Goal: Check status: Check status

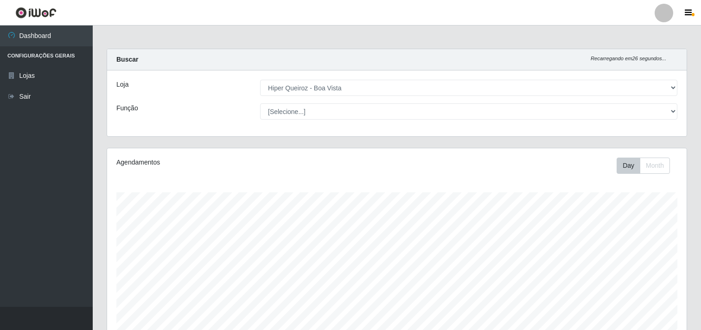
select select "514"
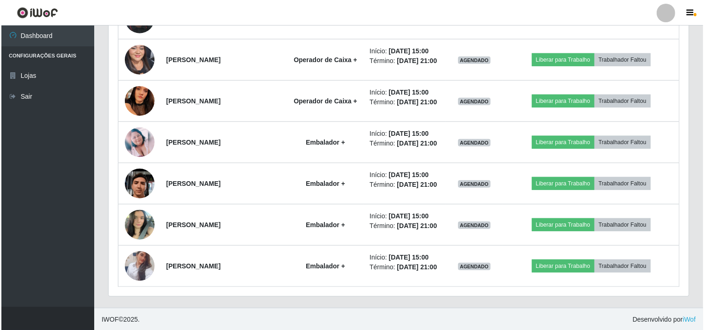
scroll to position [699, 0]
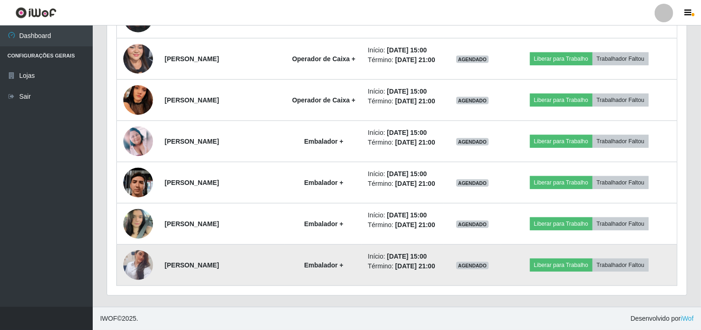
click at [137, 271] on img at bounding box center [138, 265] width 30 height 53
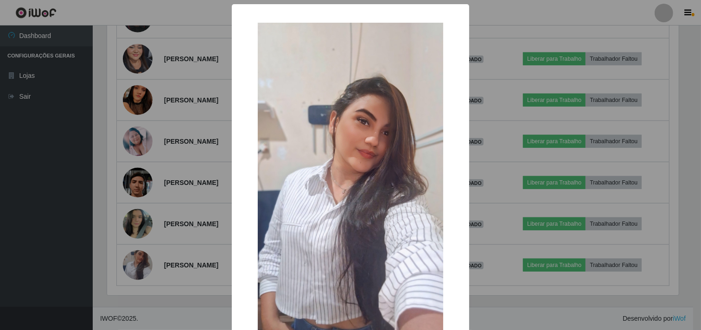
scroll to position [192, 574]
click at [71, 249] on div "× OK Cancel" at bounding box center [352, 165] width 704 height 330
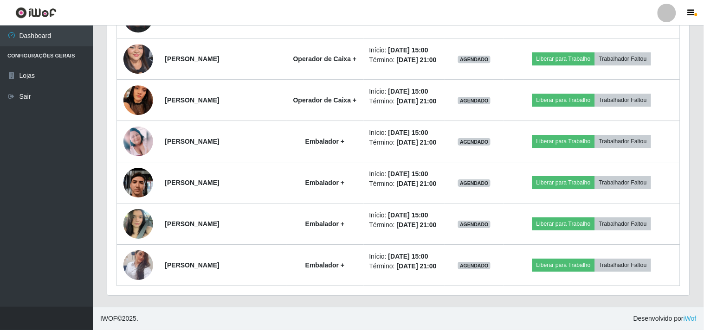
scroll to position [192, 580]
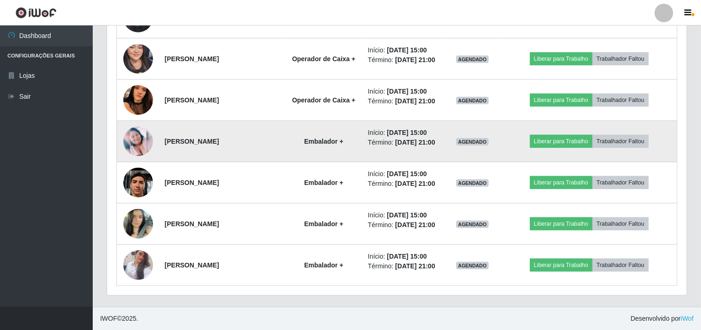
click at [141, 133] on img at bounding box center [138, 142] width 30 height 30
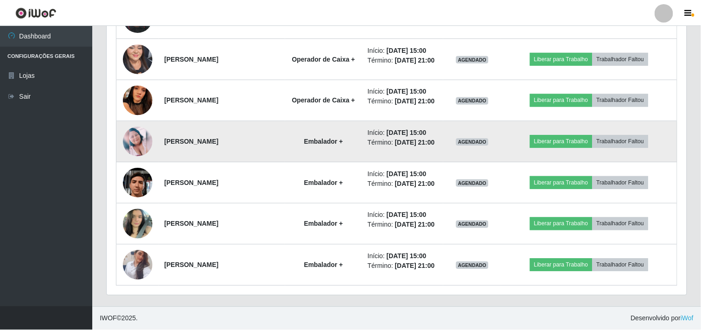
scroll to position [192, 574]
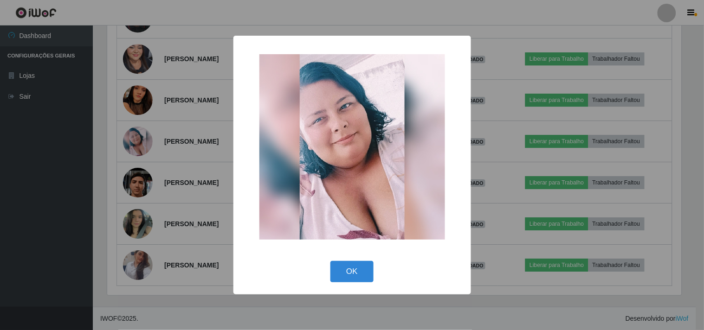
click at [73, 176] on div "× OK Cancel" at bounding box center [352, 165] width 704 height 330
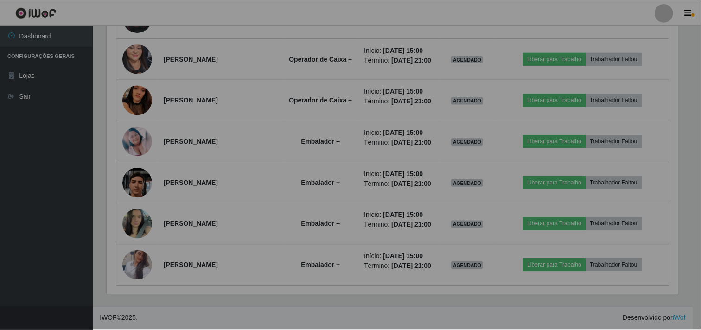
scroll to position [192, 580]
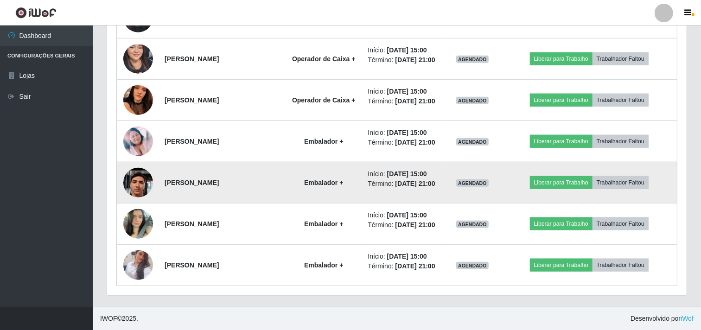
click at [131, 184] on img at bounding box center [138, 183] width 30 height 66
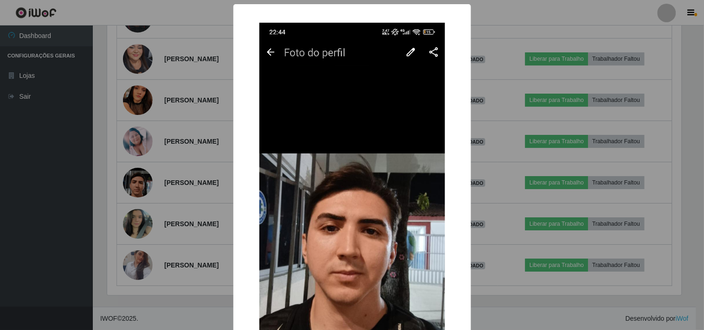
click at [71, 213] on div "× OK Cancel" at bounding box center [352, 165] width 704 height 330
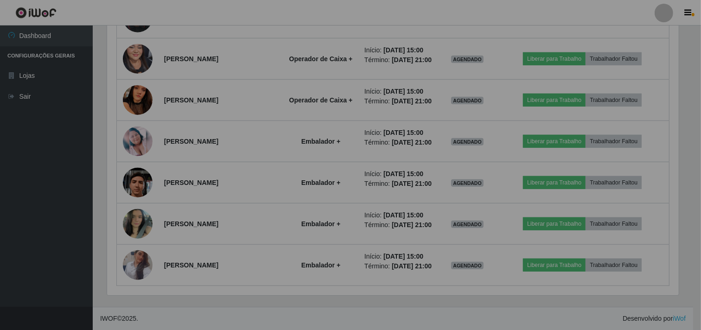
scroll to position [192, 580]
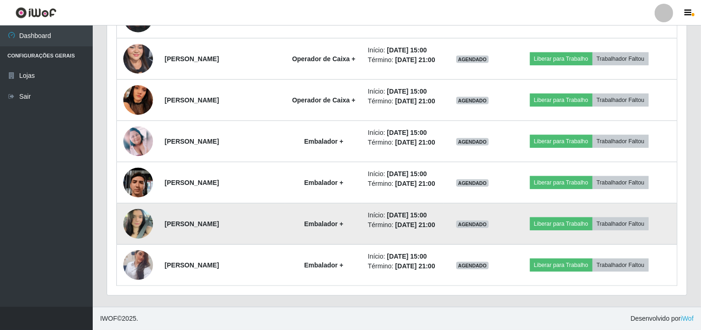
click at [140, 228] on img at bounding box center [138, 223] width 30 height 39
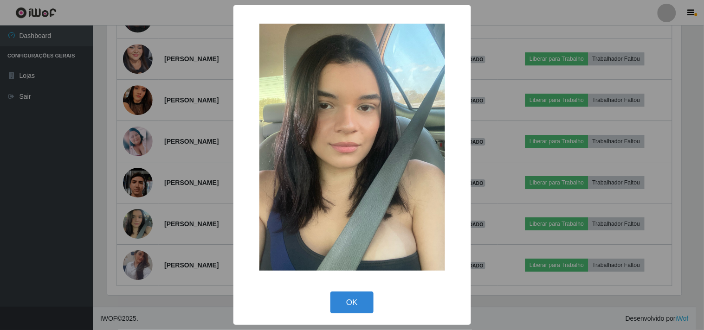
click at [82, 228] on div "× OK Cancel" at bounding box center [352, 165] width 704 height 330
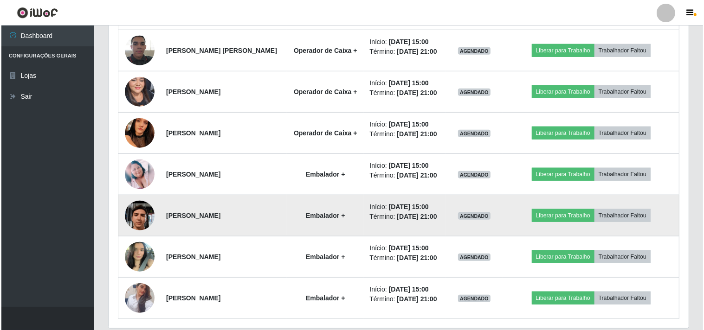
scroll to position [648, 0]
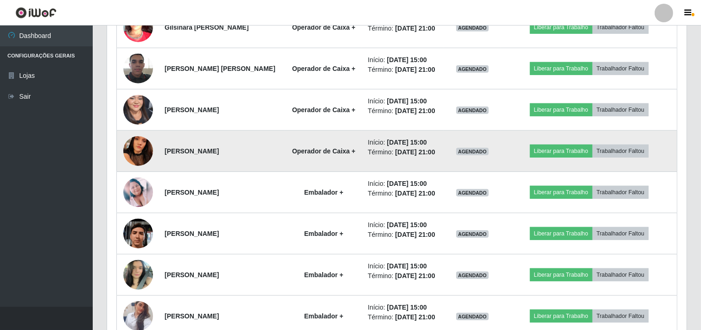
click at [135, 149] on img at bounding box center [138, 151] width 30 height 66
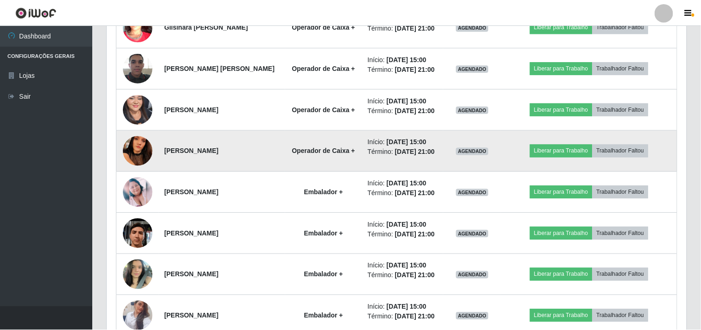
scroll to position [192, 574]
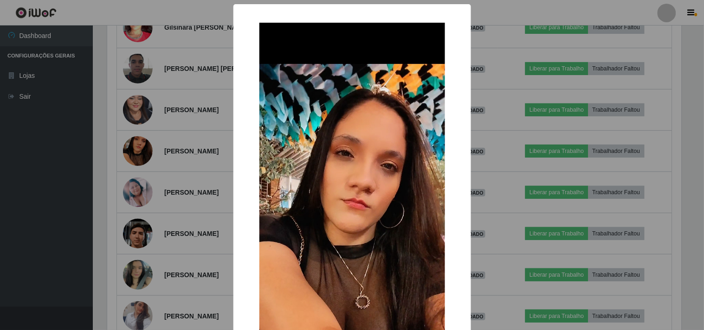
click at [50, 154] on div "× OK Cancel" at bounding box center [352, 165] width 704 height 330
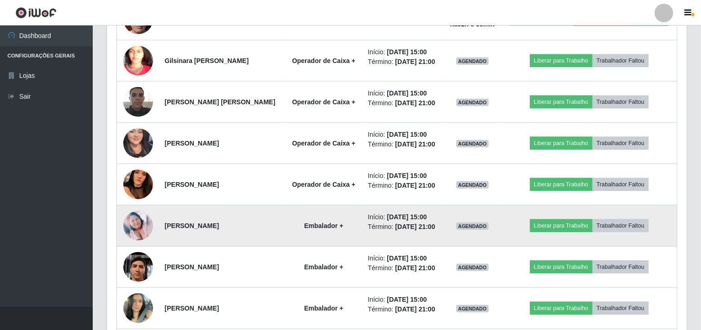
scroll to position [596, 0]
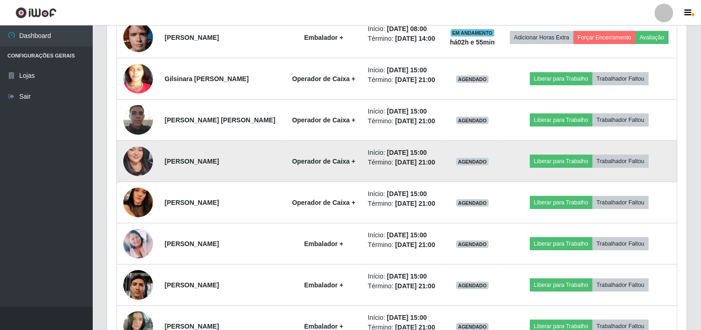
click at [135, 168] on img at bounding box center [138, 161] width 30 height 64
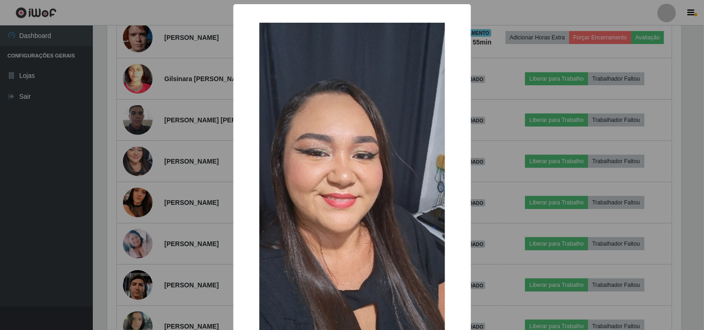
click at [54, 179] on div "× OK Cancel" at bounding box center [352, 165] width 704 height 330
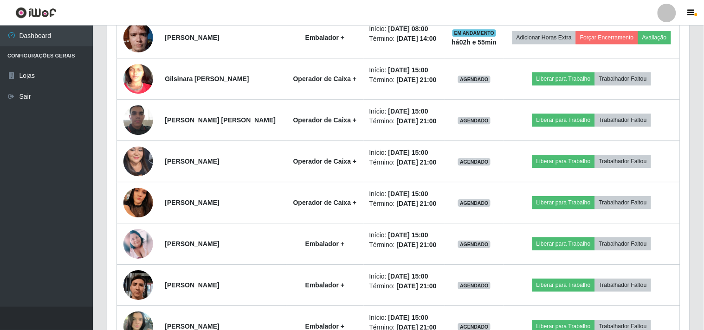
scroll to position [192, 580]
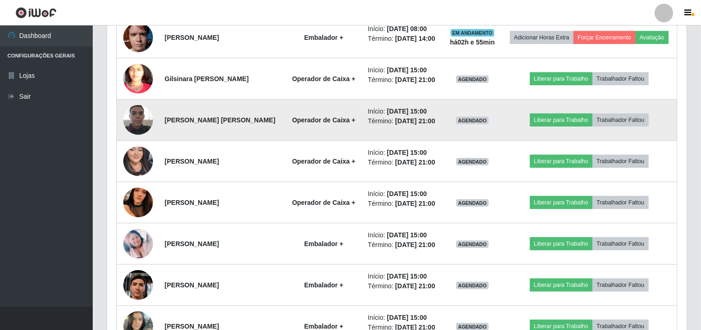
click at [133, 129] on img at bounding box center [138, 119] width 30 height 39
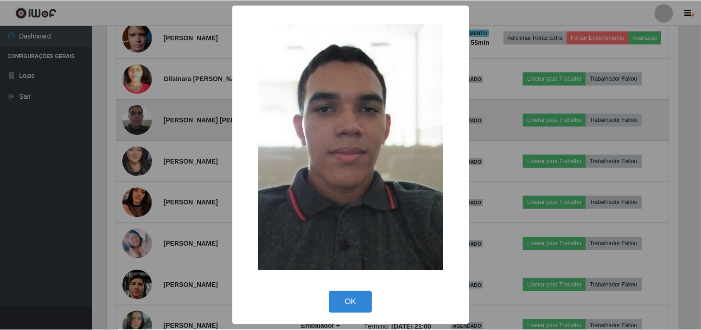
scroll to position [192, 574]
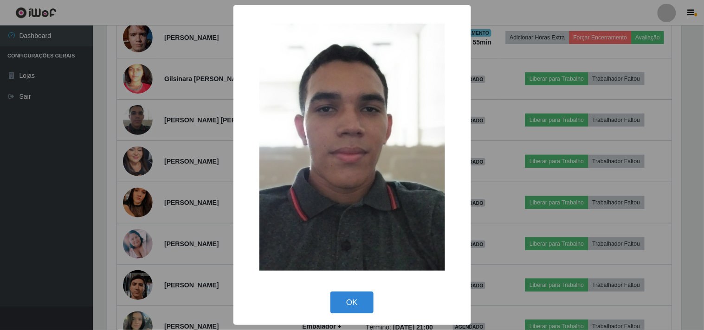
click at [74, 159] on div "× OK Cancel" at bounding box center [352, 165] width 704 height 330
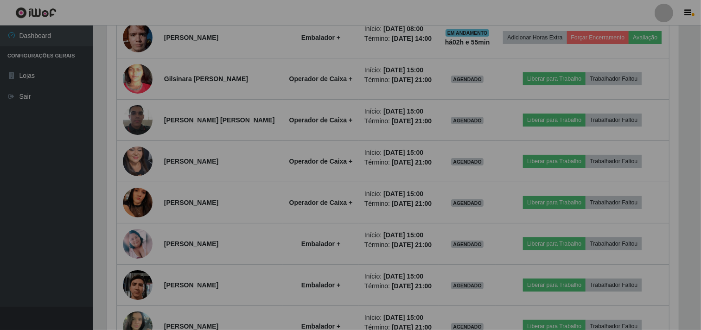
scroll to position [0, 0]
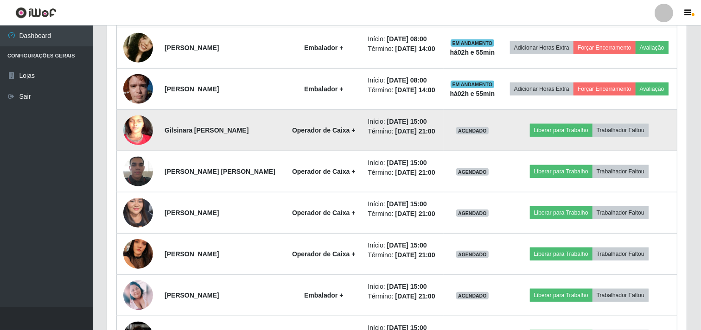
click at [128, 137] on img at bounding box center [138, 130] width 30 height 64
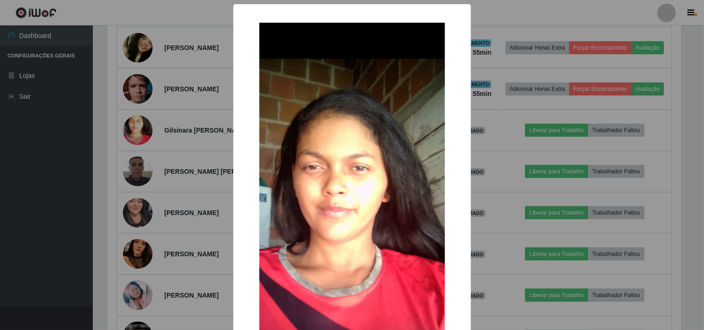
drag, startPoint x: 0, startPoint y: 189, endPoint x: 4, endPoint y: 182, distance: 7.9
click at [2, 186] on div "× OK Cancel" at bounding box center [352, 165] width 704 height 330
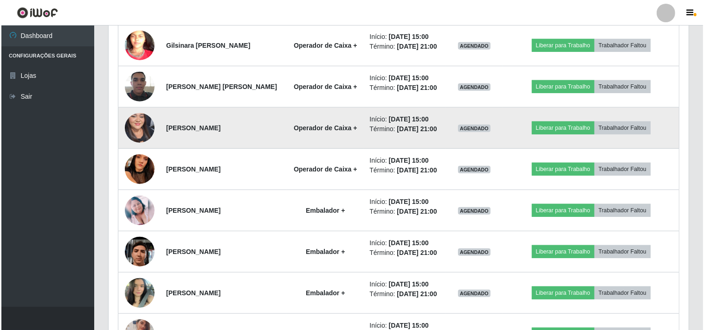
scroll to position [648, 0]
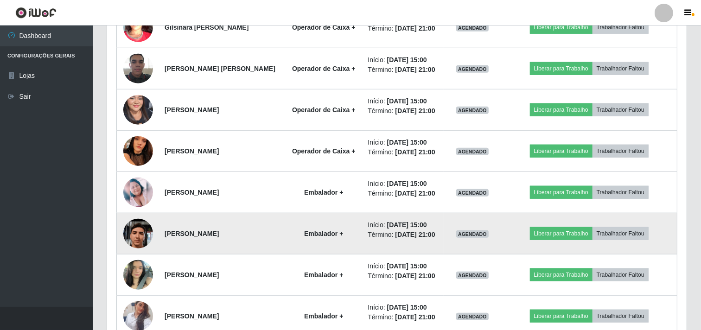
click at [144, 230] on img at bounding box center [138, 234] width 30 height 66
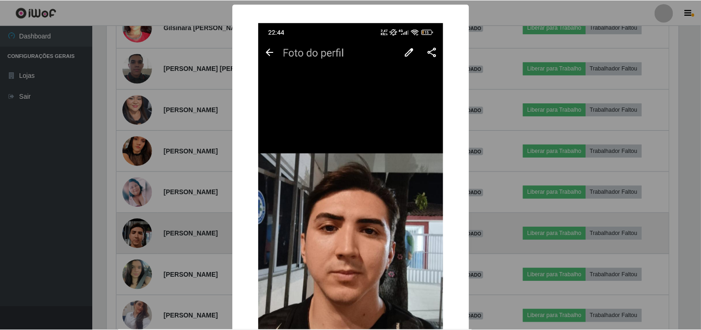
scroll to position [192, 574]
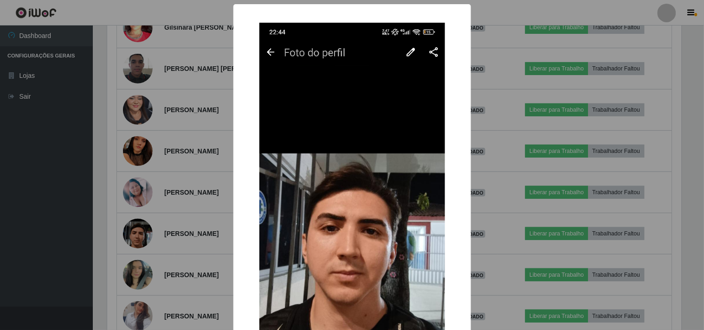
click at [494, 45] on div "× OK Cancel" at bounding box center [352, 165] width 704 height 330
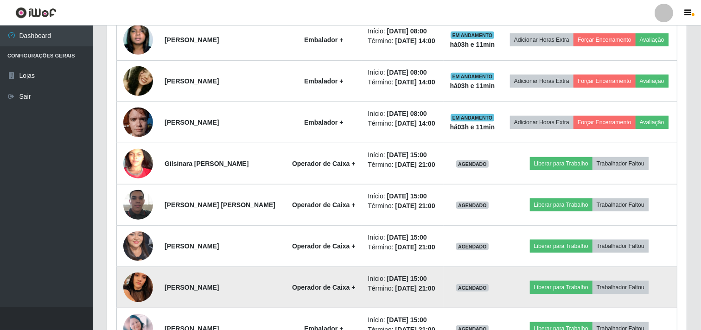
scroll to position [493, 0]
